Goal: Information Seeking & Learning: Learn about a topic

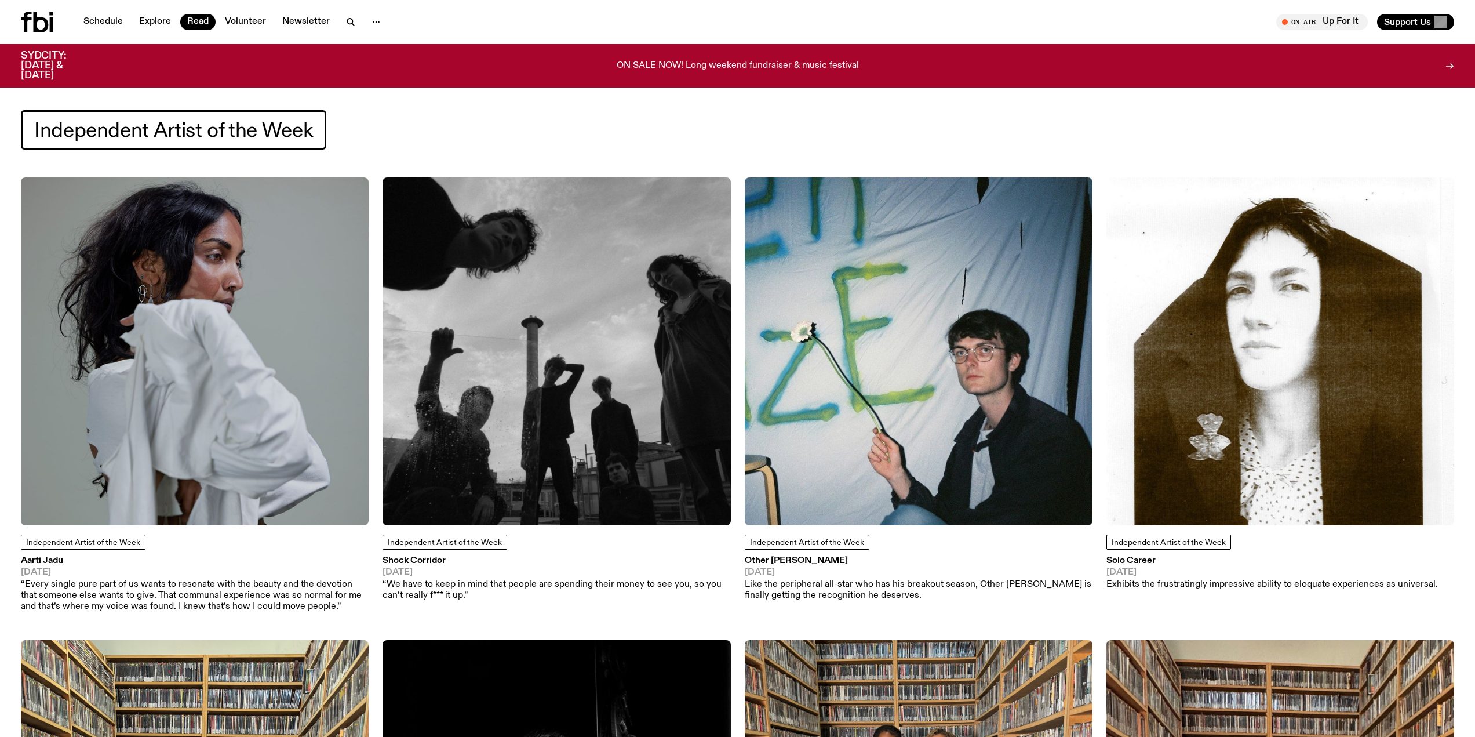
click at [31, 27] on icon at bounding box center [37, 22] width 32 height 21
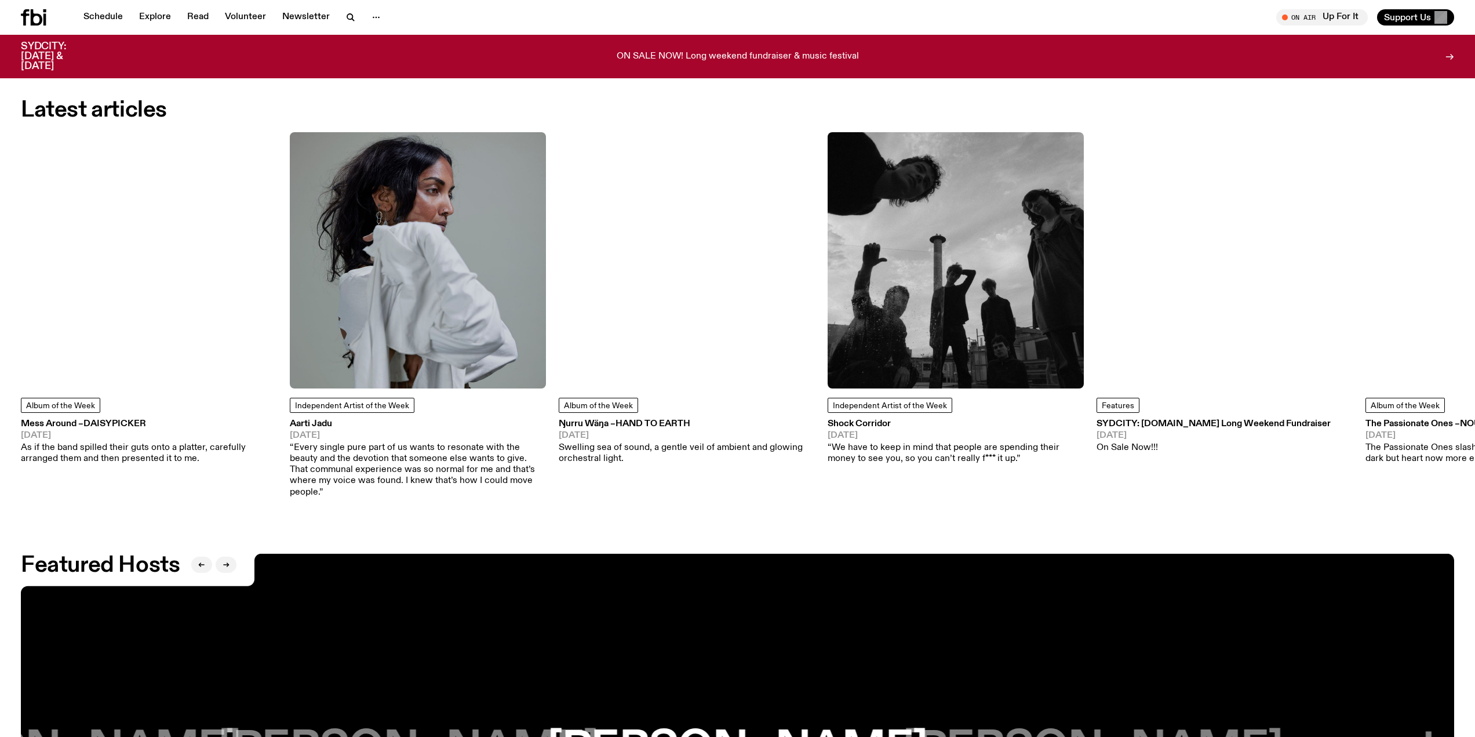
scroll to position [2138, 0]
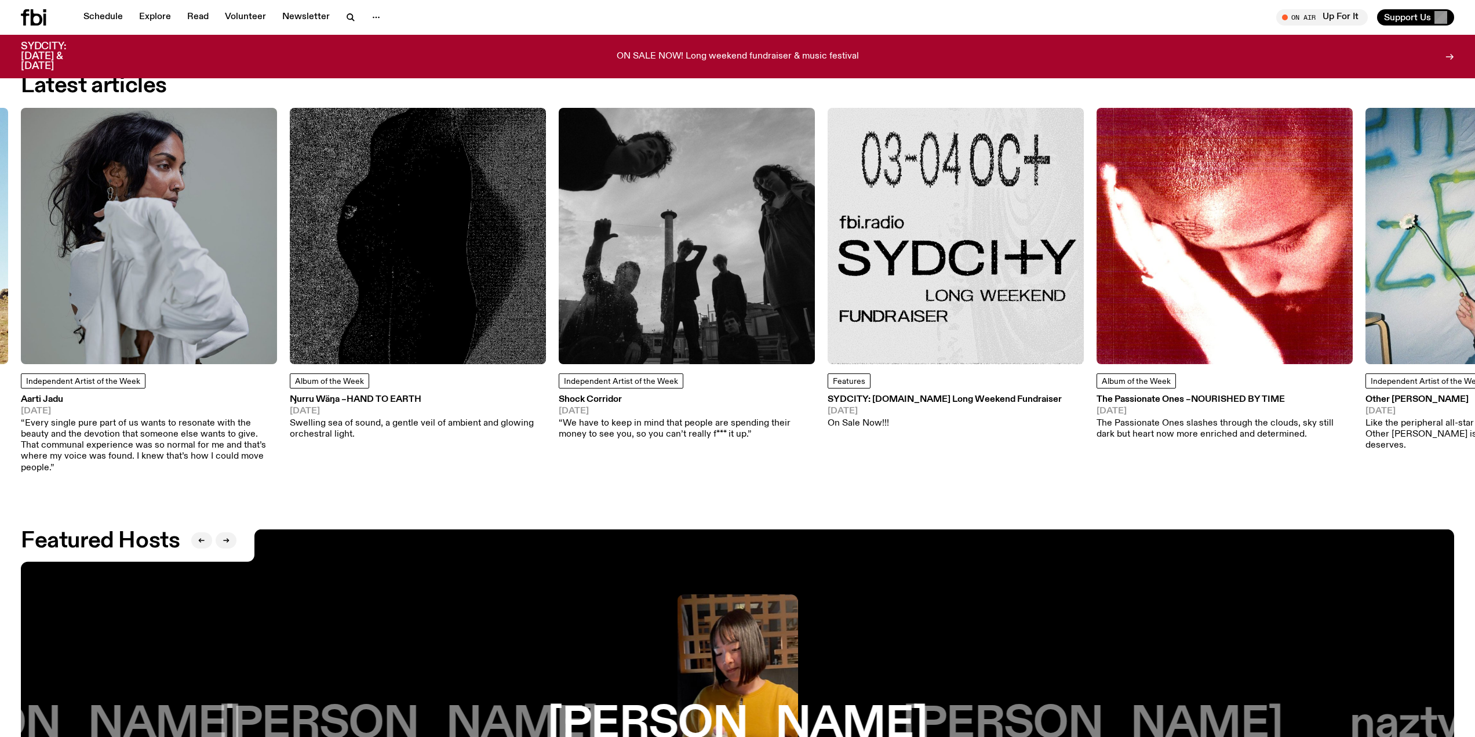
drag, startPoint x: 315, startPoint y: 405, endPoint x: 59, endPoint y: 399, distance: 256.3
click at [198, 532] on button "button" at bounding box center [201, 540] width 21 height 16
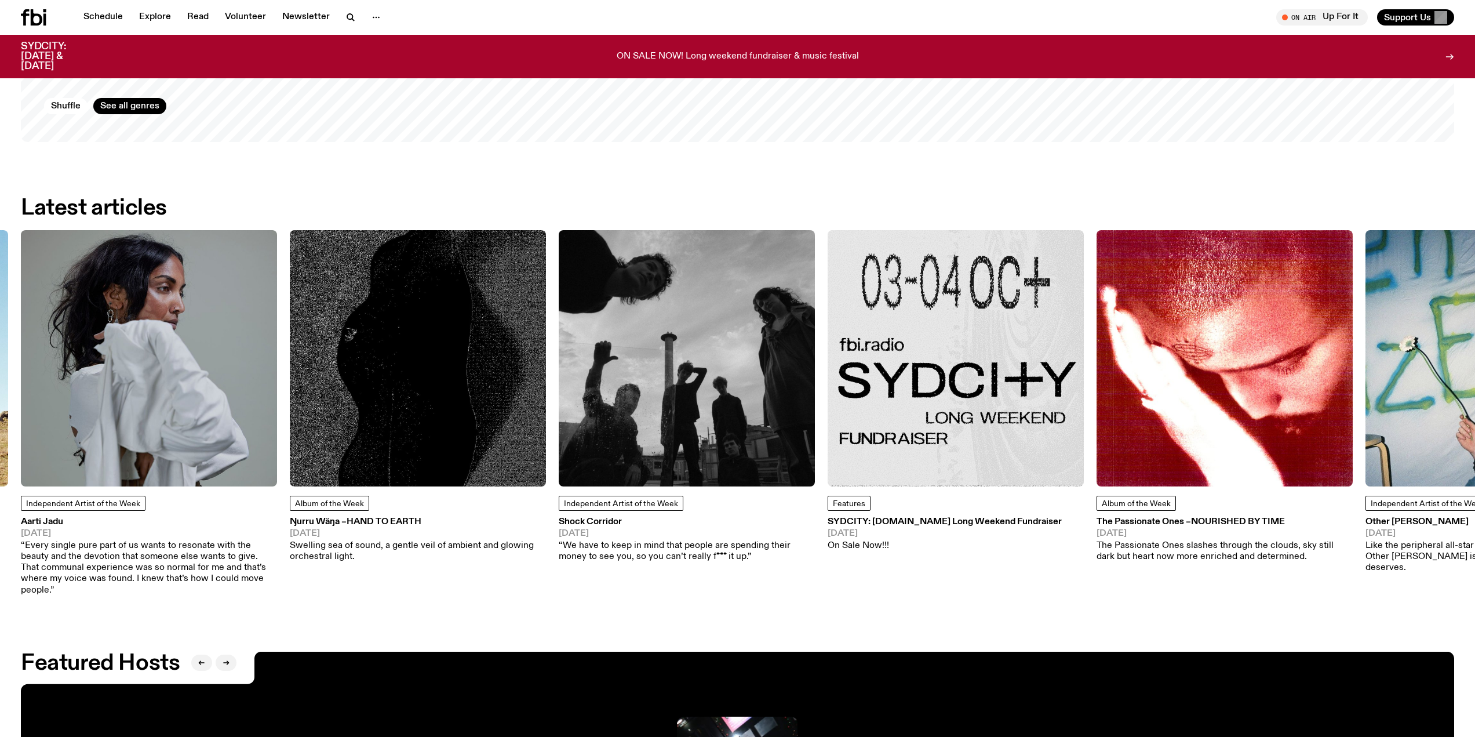
scroll to position [1906, 0]
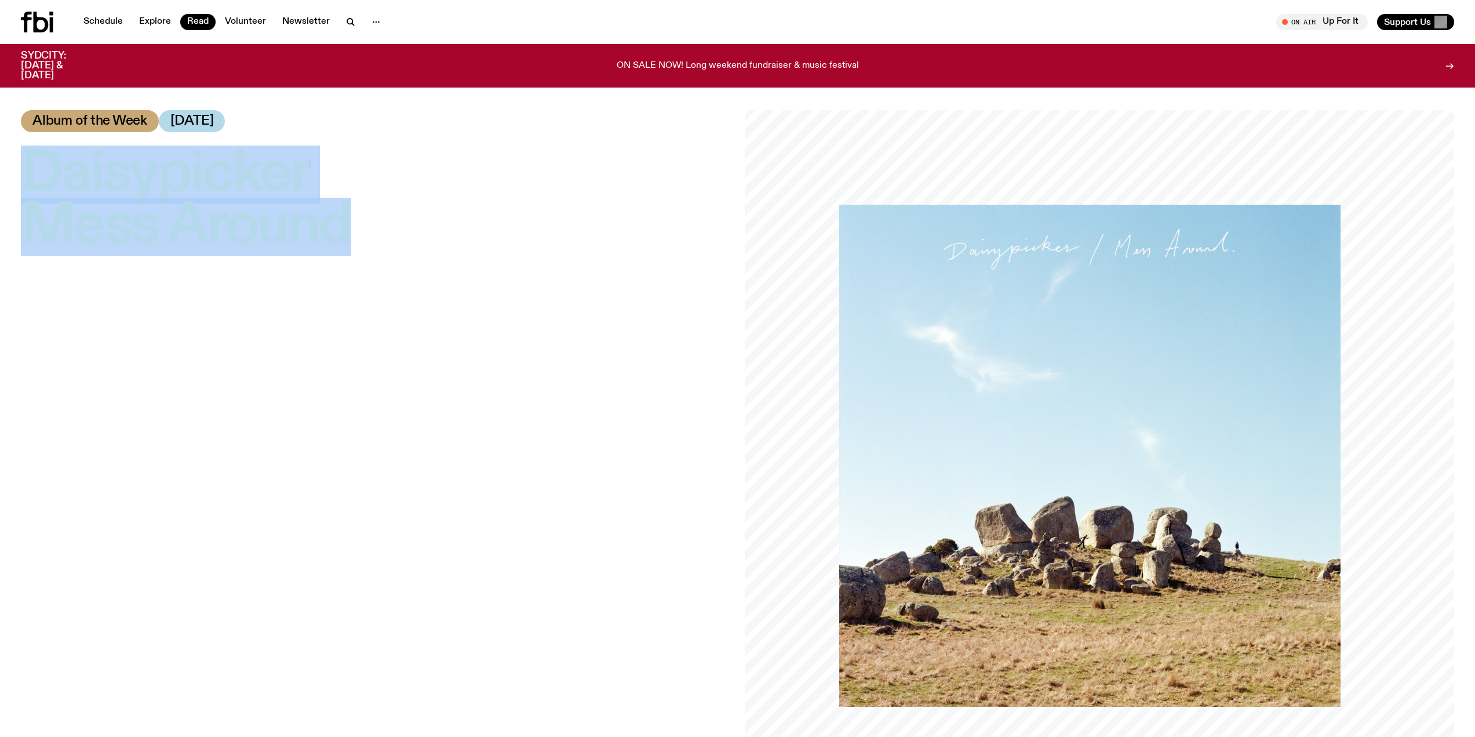
drag, startPoint x: 354, startPoint y: 245, endPoint x: 43, endPoint y: 160, distance: 322.1
click at [16, 155] on div "Daisypicker – Mess Around Album of the Week [DATE]" at bounding box center [737, 465] width 1475 height 710
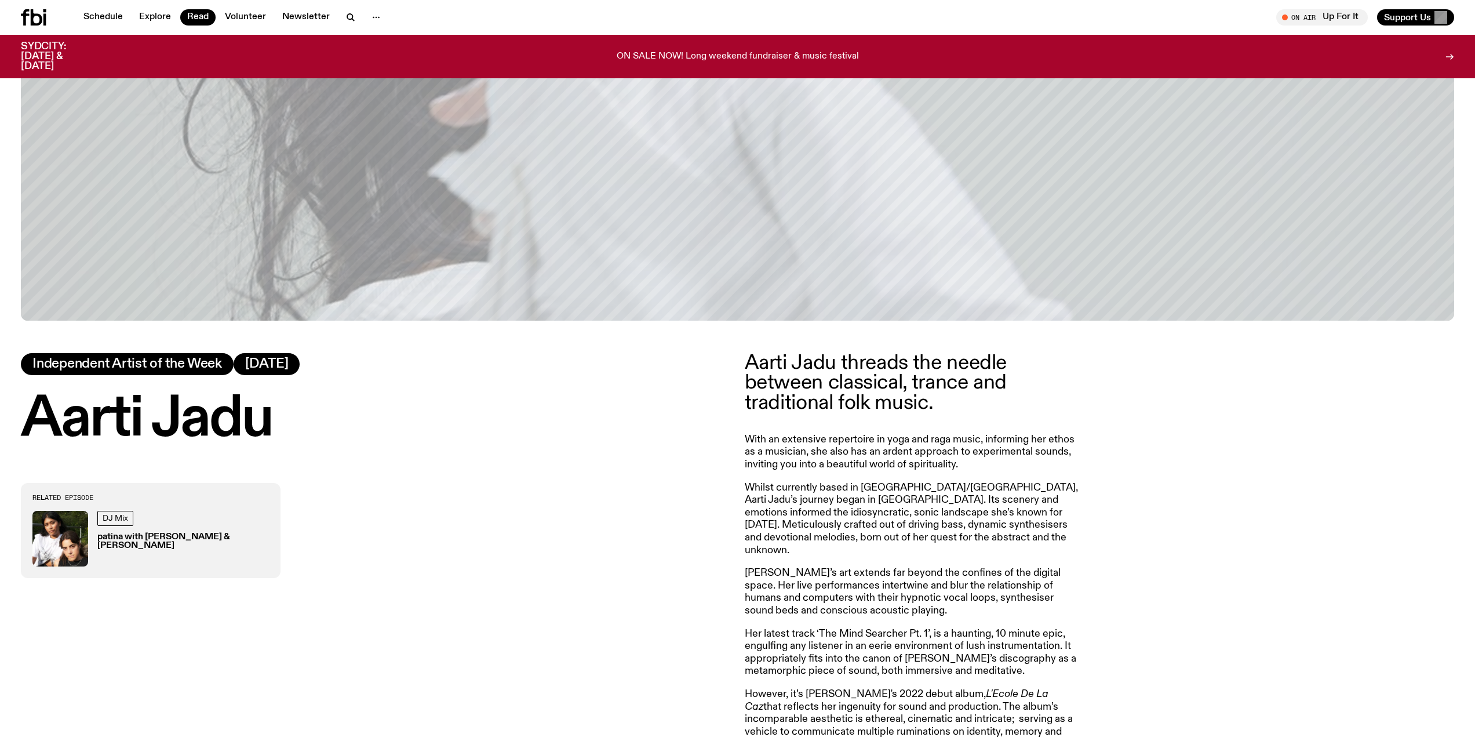
scroll to position [805, 0]
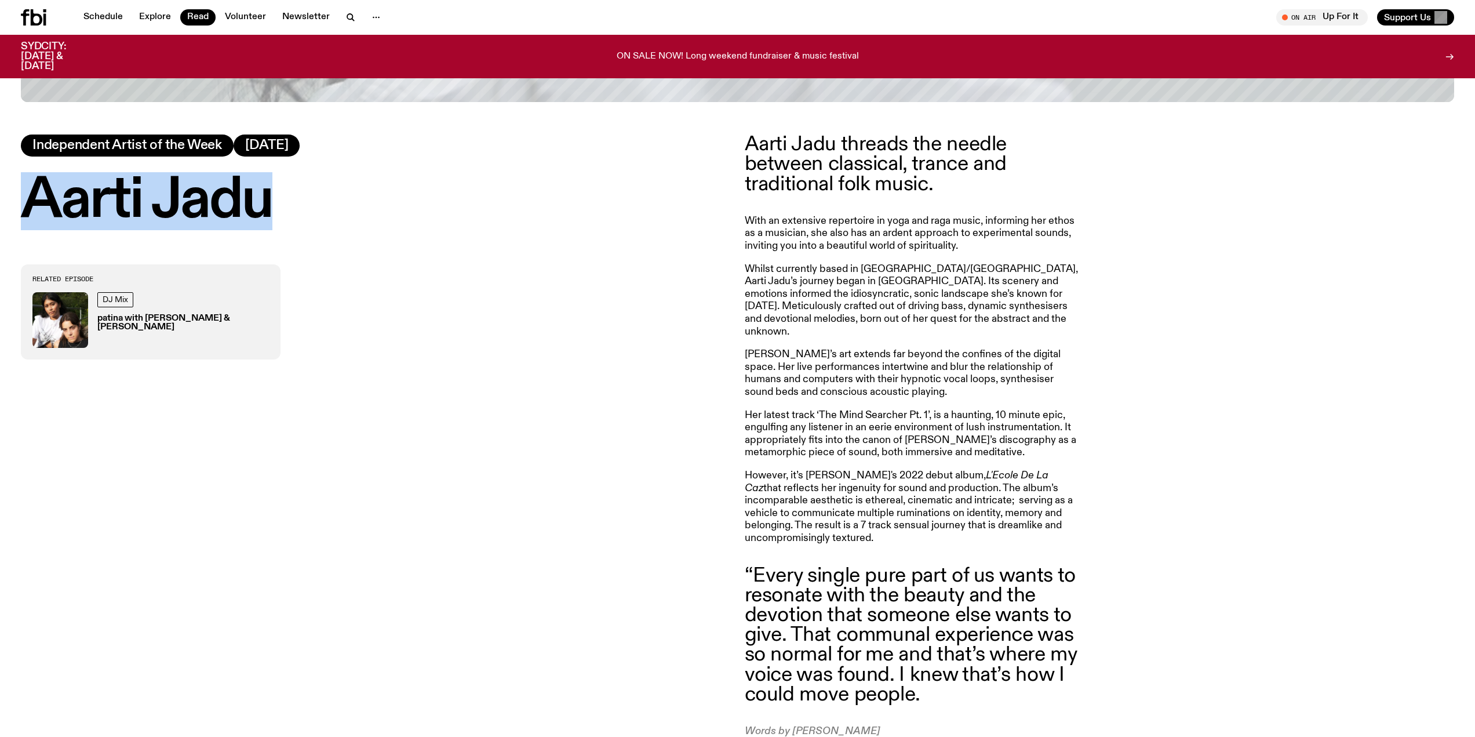
drag, startPoint x: 266, startPoint y: 207, endPoint x: 37, endPoint y: 206, distance: 229.0
click at [37, 206] on h1 "Aarti Jadu" at bounding box center [376, 201] width 710 height 52
